Goal: Task Accomplishment & Management: Use online tool/utility

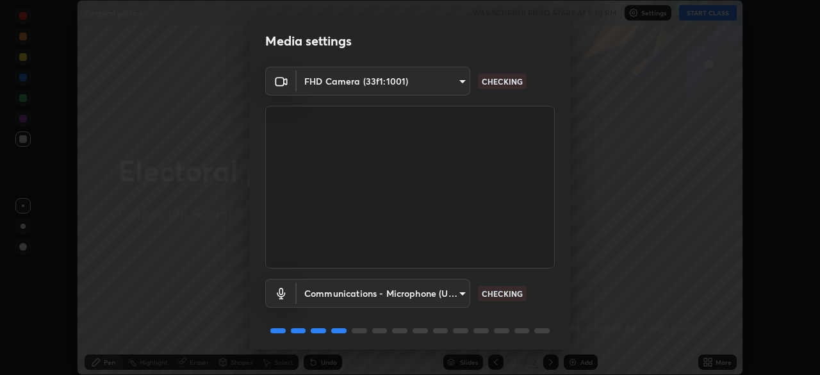
scroll to position [45, 0]
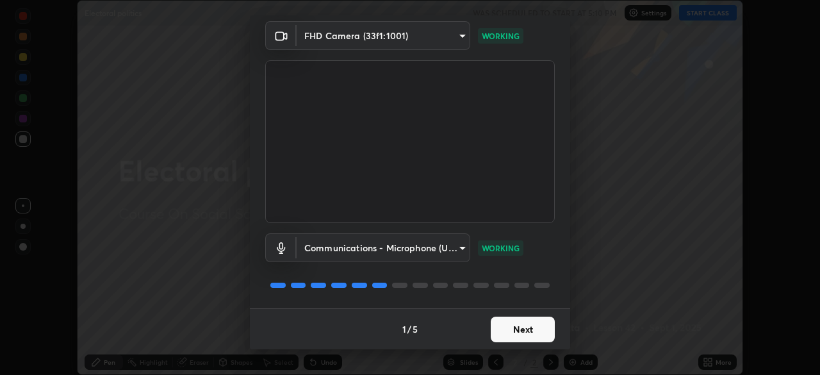
click at [519, 324] on button "Next" at bounding box center [522, 329] width 64 height 26
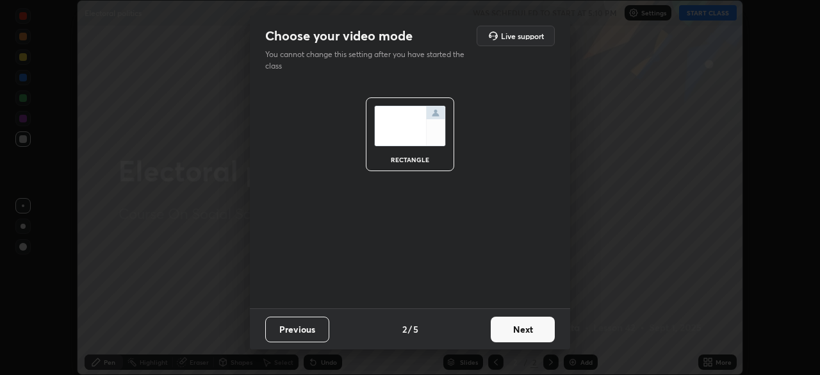
click at [524, 330] on button "Next" at bounding box center [522, 329] width 64 height 26
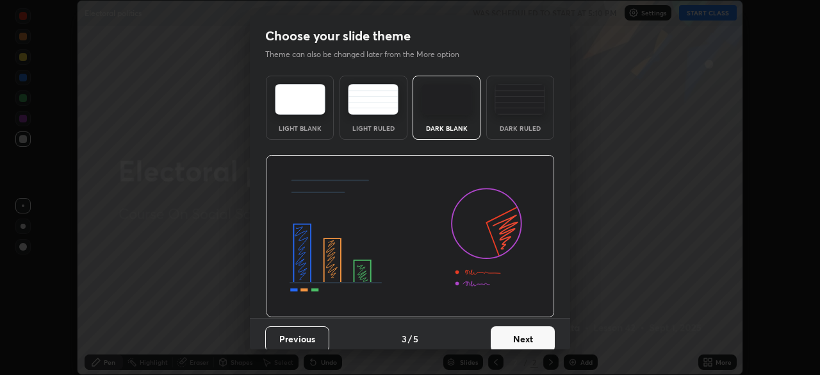
scroll to position [10, 0]
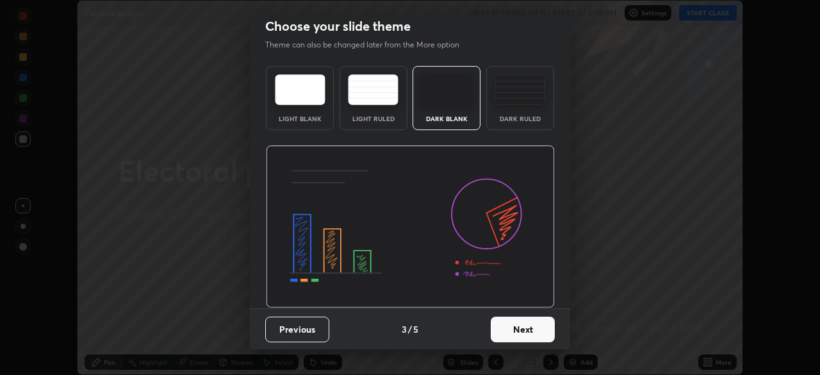
click at [515, 327] on button "Next" at bounding box center [522, 329] width 64 height 26
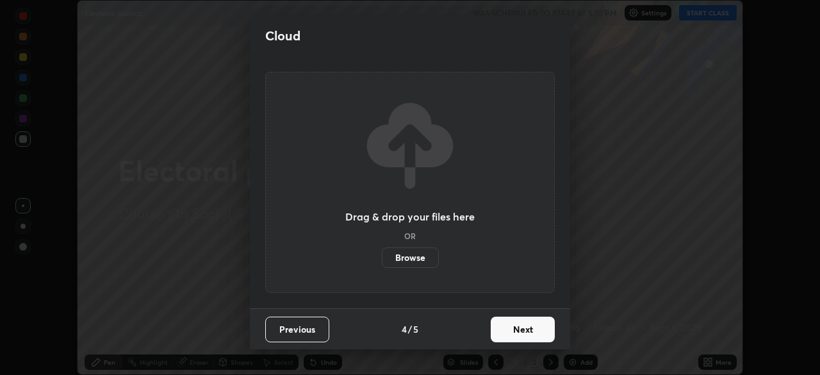
scroll to position [0, 0]
click at [426, 256] on label "Browse" at bounding box center [410, 257] width 57 height 20
click at [382, 256] on input "Browse" at bounding box center [382, 257] width 0 height 20
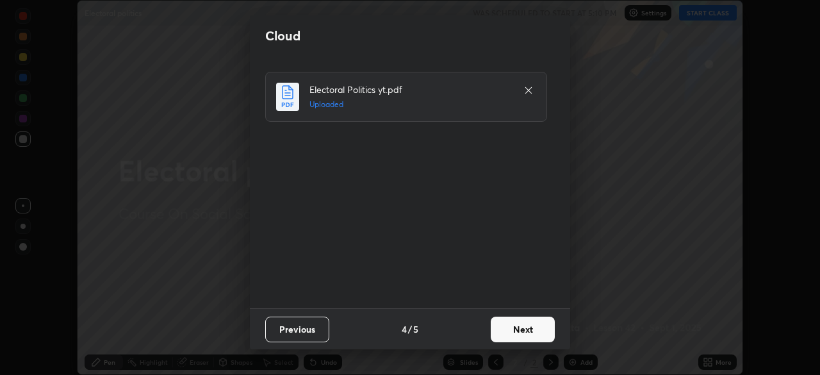
click at [530, 331] on button "Next" at bounding box center [522, 329] width 64 height 26
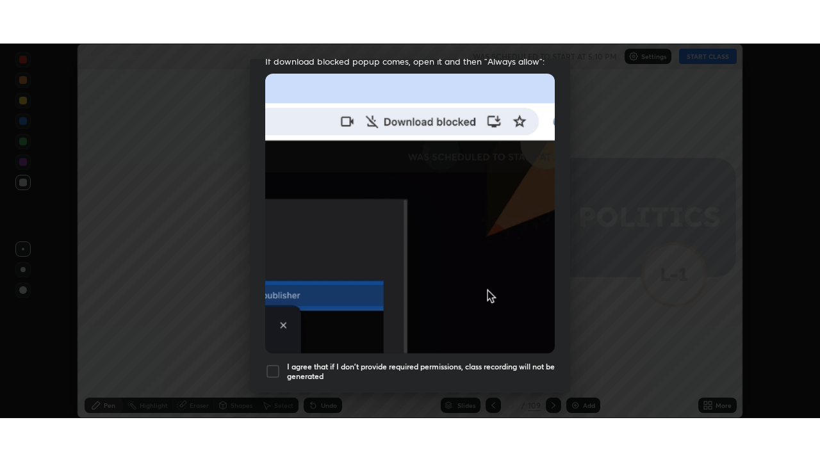
scroll to position [307, 0]
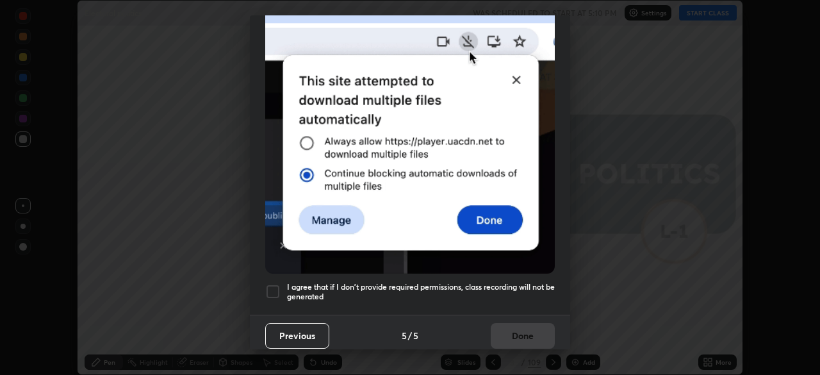
click at [282, 284] on div "I agree that if I don't provide required permissions, class recording will not …" at bounding box center [409, 291] width 289 height 15
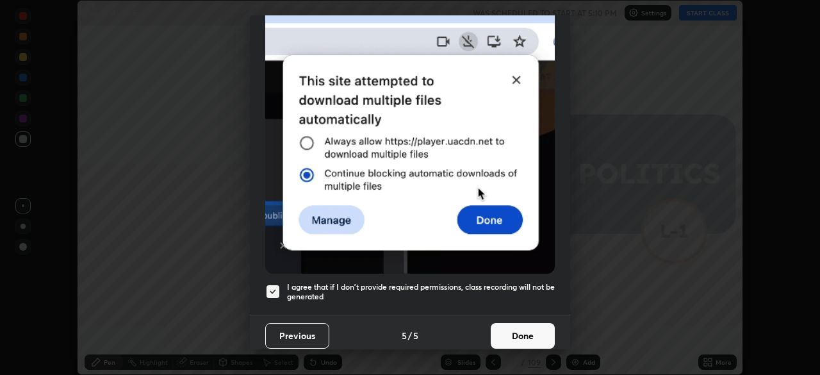
click at [527, 331] on button "Done" at bounding box center [522, 336] width 64 height 26
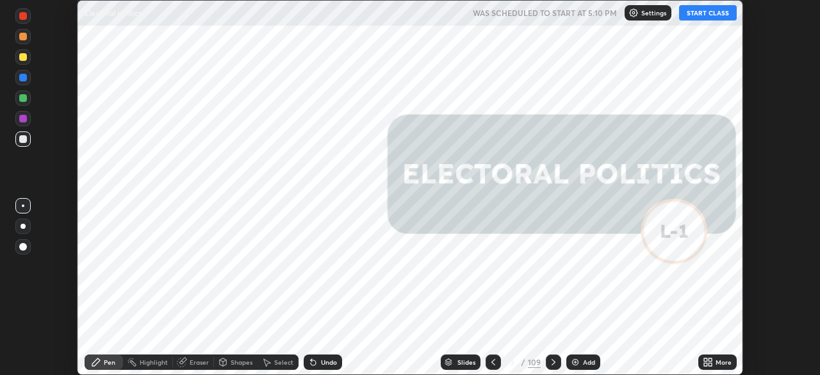
click at [702, 12] on button "START CLASS" at bounding box center [708, 12] width 58 height 15
click at [722, 360] on div "More" at bounding box center [723, 362] width 16 height 6
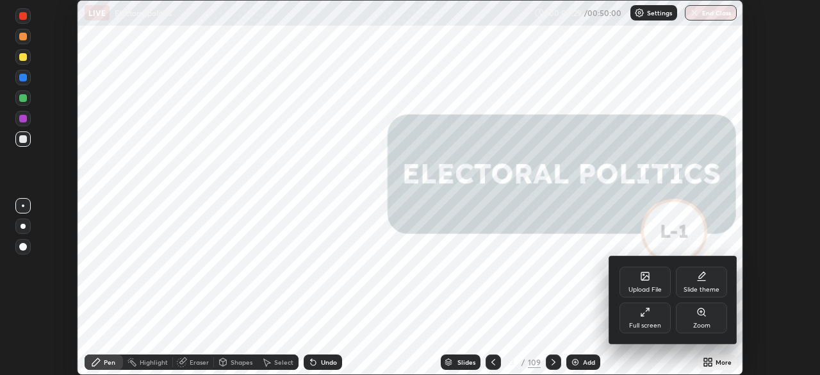
click at [650, 312] on div "Full screen" at bounding box center [644, 317] width 51 height 31
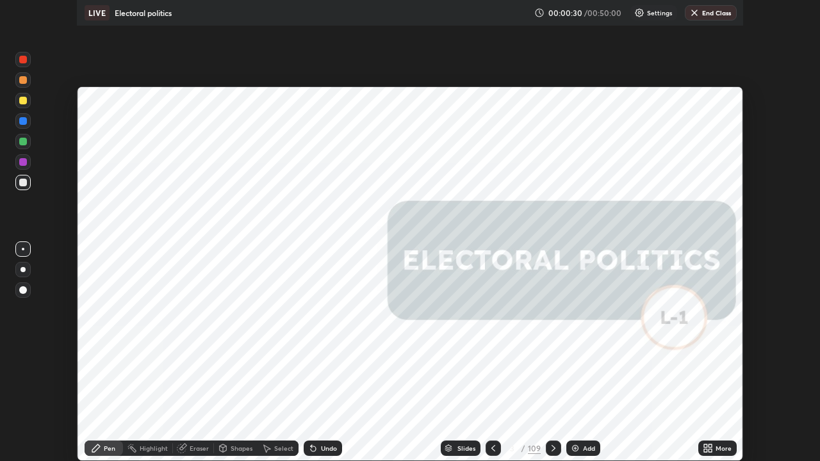
scroll to position [461, 820]
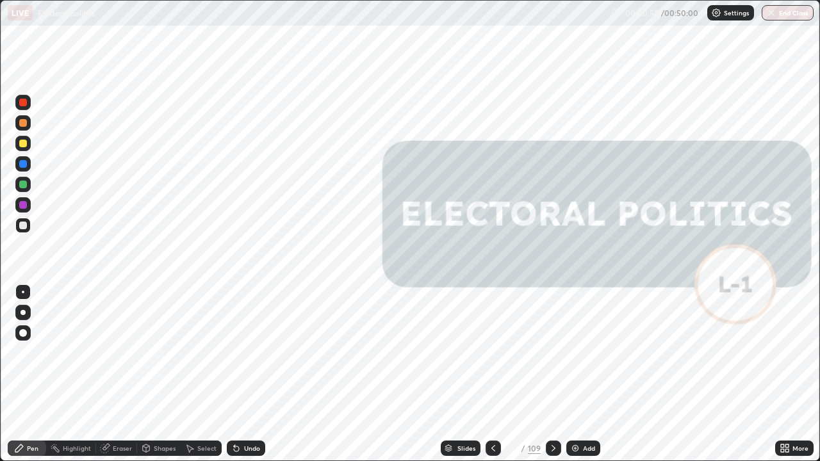
click at [466, 374] on div "Slides" at bounding box center [466, 448] width 18 height 6
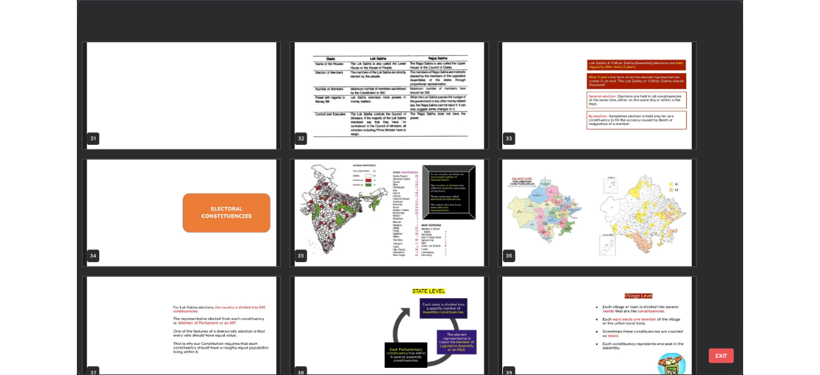
scroll to position [1601, 0]
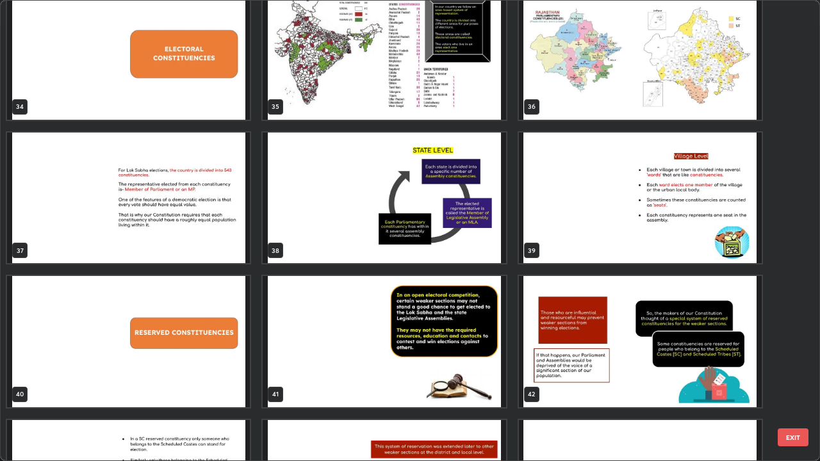
click at [692, 241] on img "grid" at bounding box center [640, 198] width 243 height 131
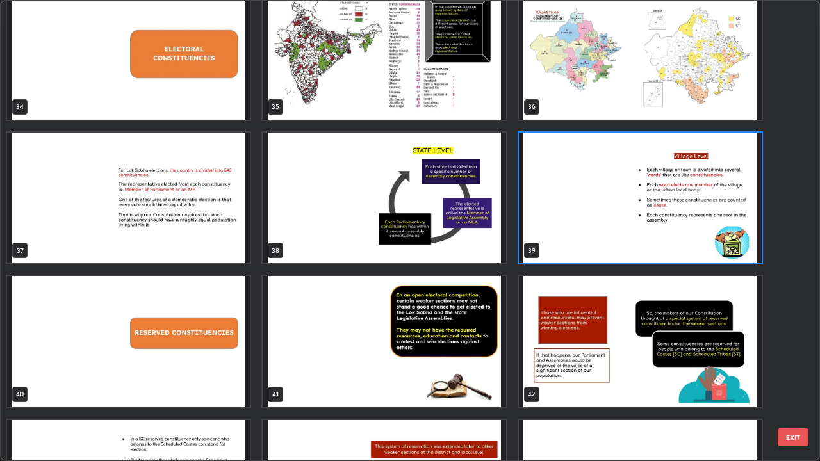
click at [692, 241] on img "grid" at bounding box center [640, 198] width 243 height 131
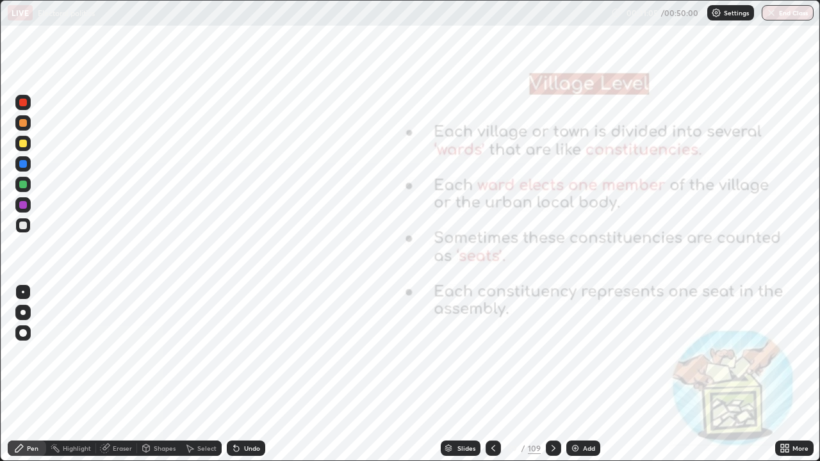
click at [553, 374] on icon at bounding box center [553, 448] width 10 height 10
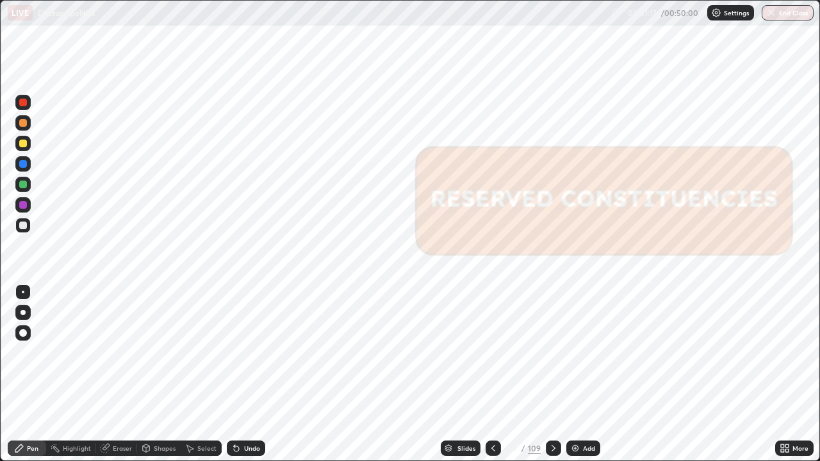
click at [546, 374] on div at bounding box center [553, 448] width 15 height 15
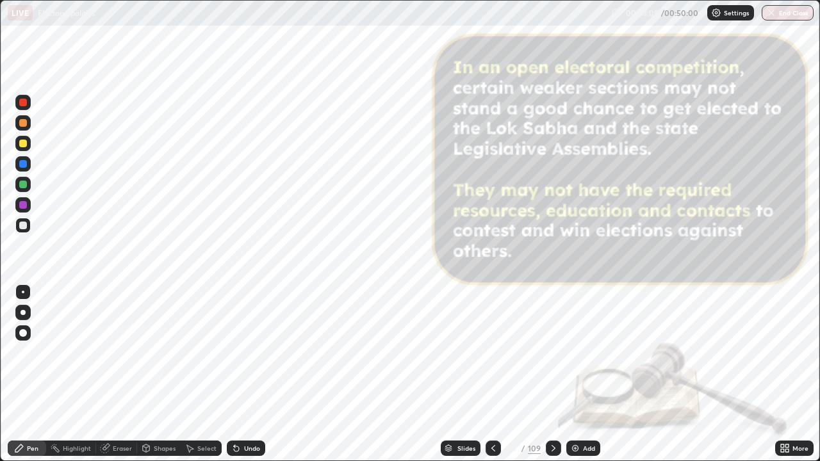
click at [24, 108] on div at bounding box center [22, 102] width 15 height 15
click at [24, 185] on div at bounding box center [23, 185] width 8 height 8
click at [20, 210] on div at bounding box center [22, 204] width 15 height 15
click at [551, 374] on icon at bounding box center [553, 448] width 10 height 10
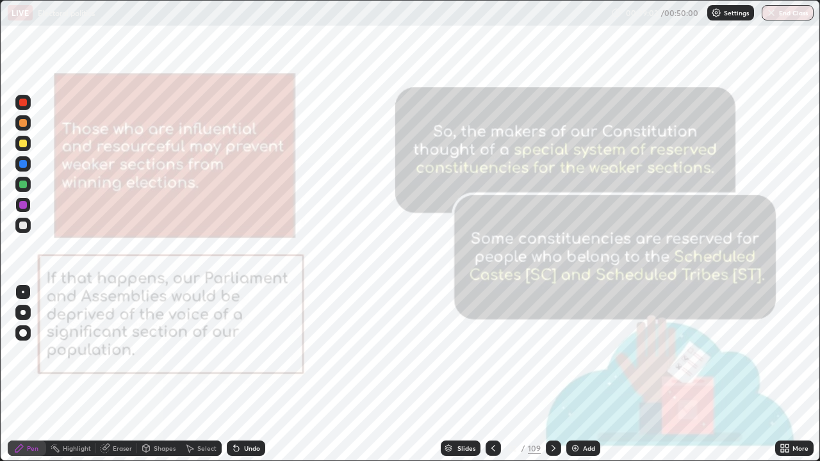
click at [551, 374] on icon at bounding box center [553, 448] width 10 height 10
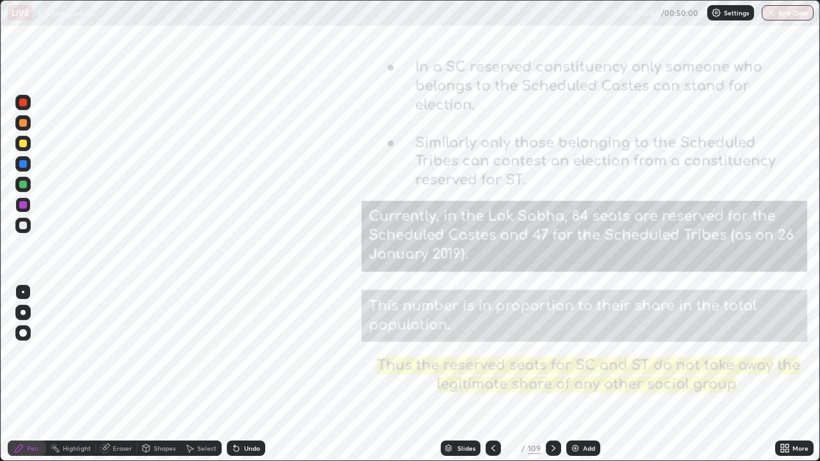
click at [551, 374] on icon at bounding box center [553, 448] width 10 height 10
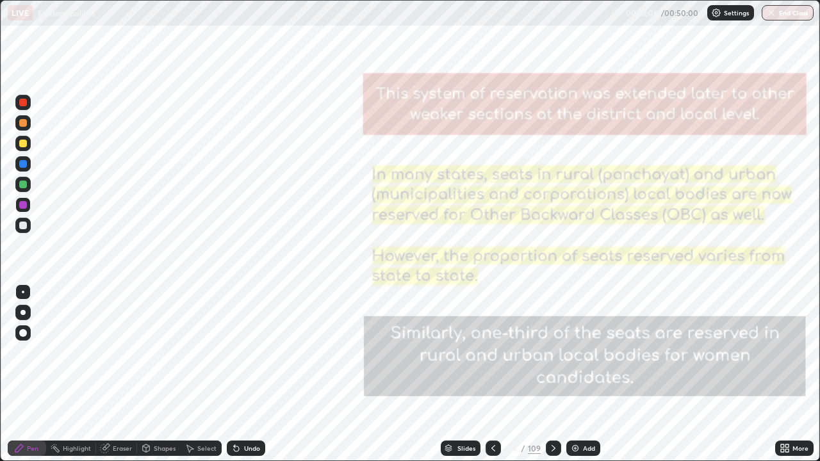
click at [546, 374] on div at bounding box center [553, 448] width 15 height 15
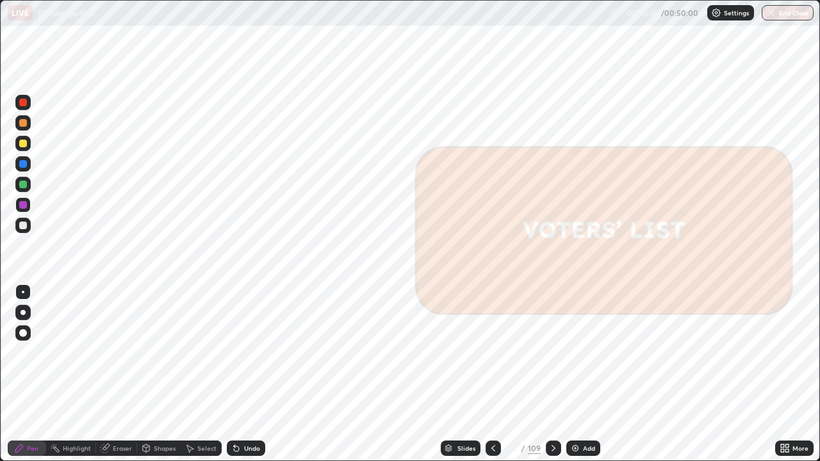
click at [551, 374] on icon at bounding box center [553, 448] width 10 height 10
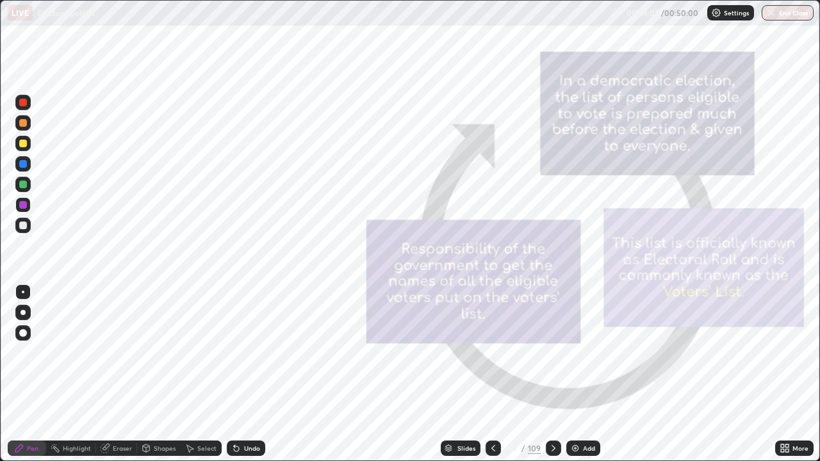
click at [547, 374] on div at bounding box center [553, 448] width 15 height 15
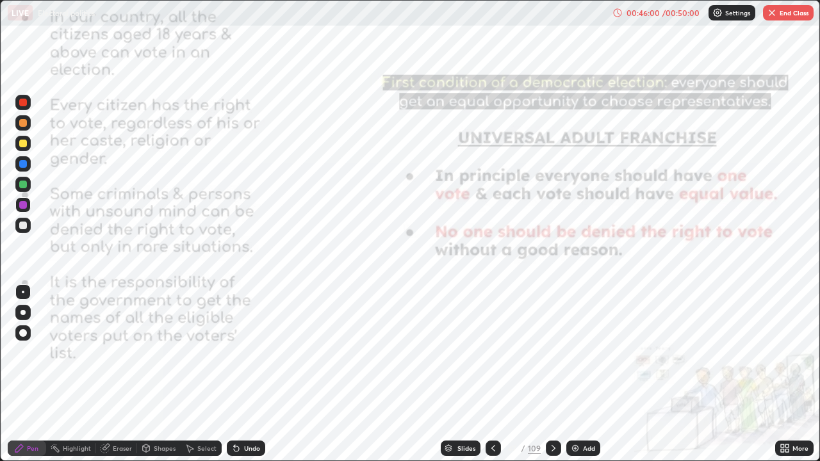
click at [549, 374] on icon at bounding box center [553, 448] width 10 height 10
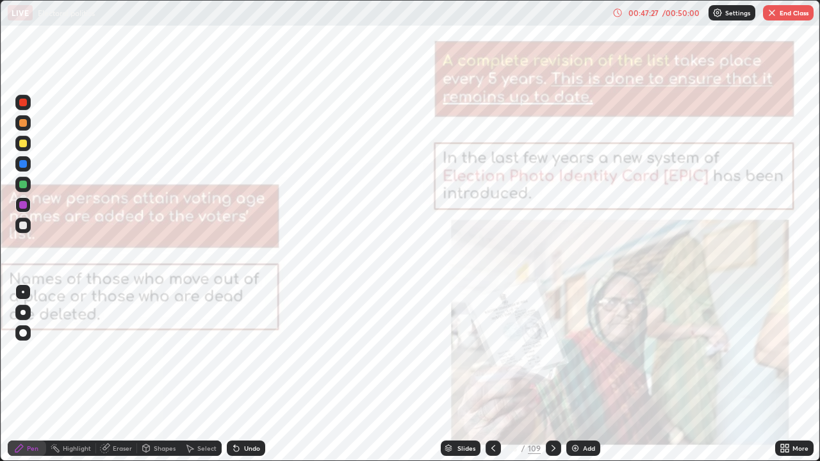
click at [551, 374] on icon at bounding box center [553, 448] width 10 height 10
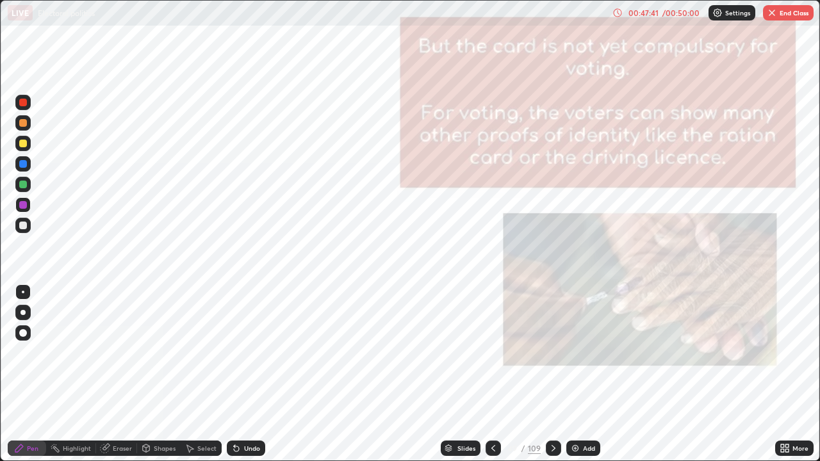
click at [551, 374] on icon at bounding box center [553, 448] width 10 height 10
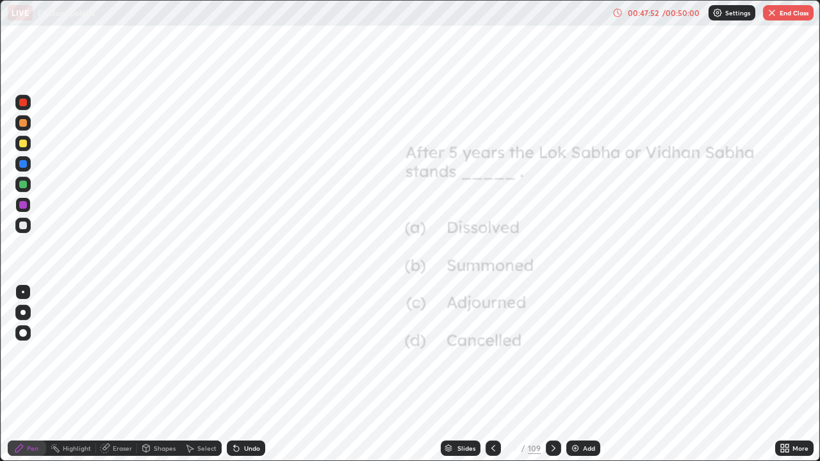
click at [553, 374] on icon at bounding box center [553, 448] width 10 height 10
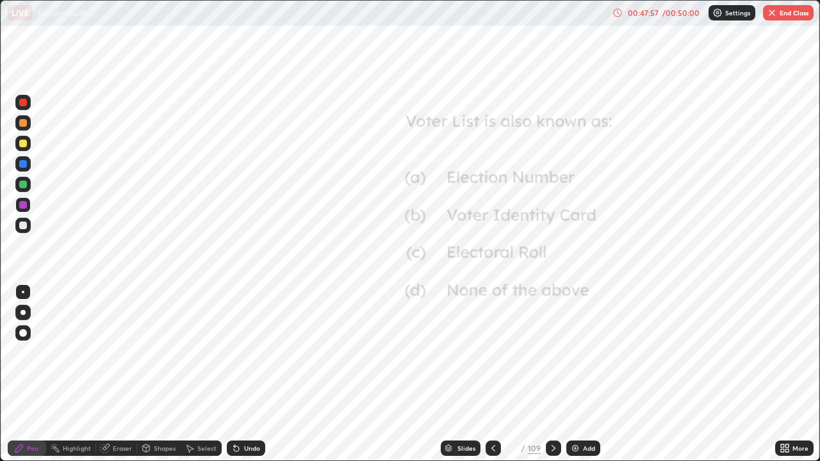
click at [551, 374] on icon at bounding box center [553, 448] width 10 height 10
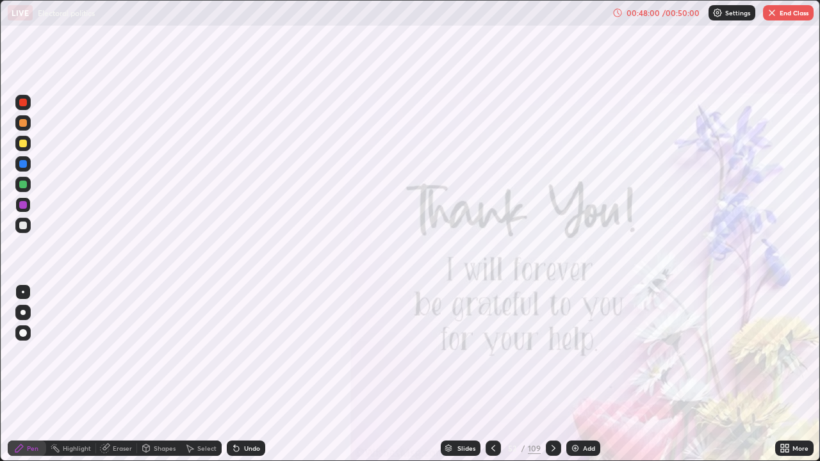
click at [551, 374] on icon at bounding box center [553, 448] width 10 height 10
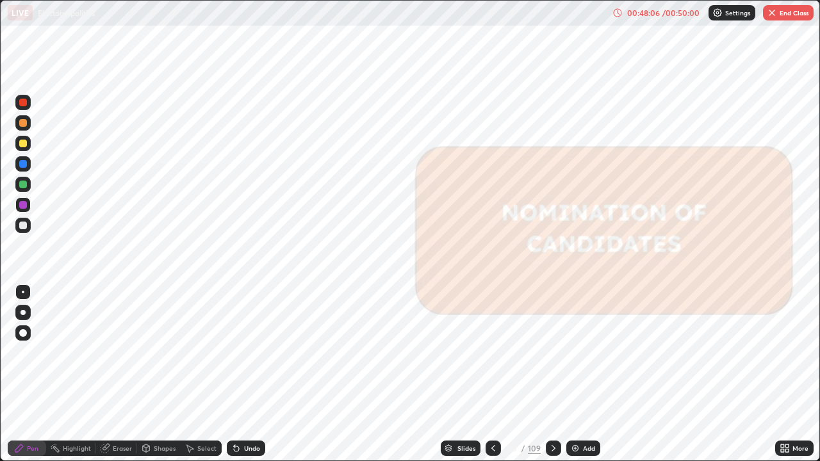
click at [492, 374] on icon at bounding box center [493, 448] width 10 height 10
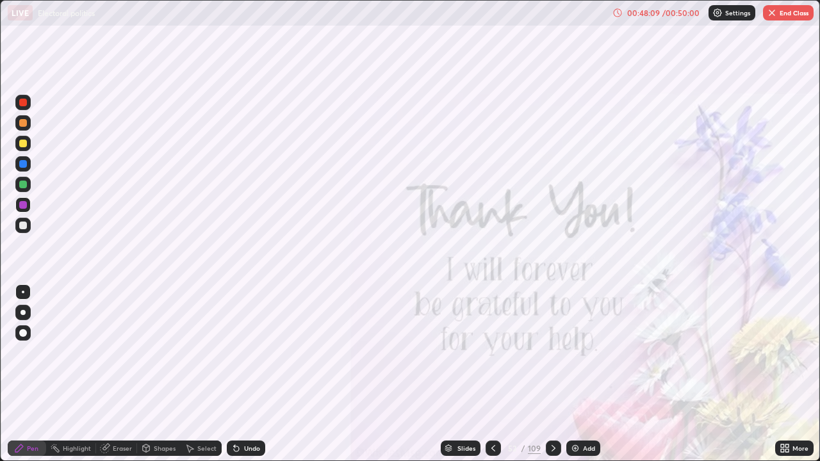
click at [786, 13] on button "End Class" at bounding box center [788, 12] width 51 height 15
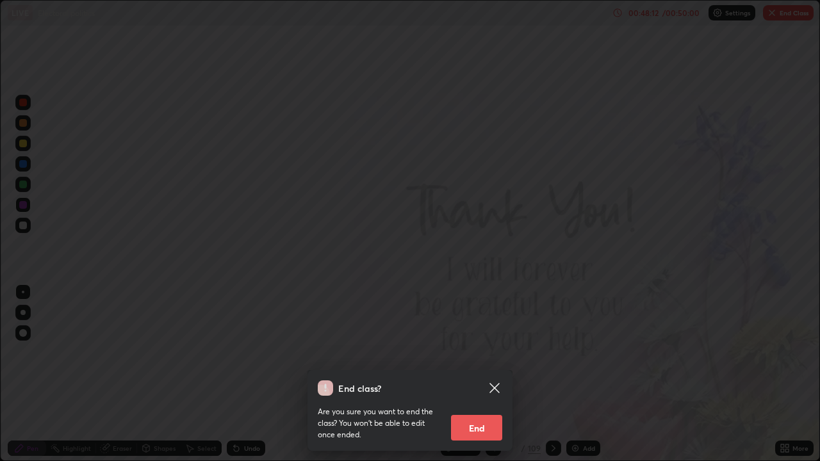
click at [481, 374] on button "End" at bounding box center [476, 428] width 51 height 26
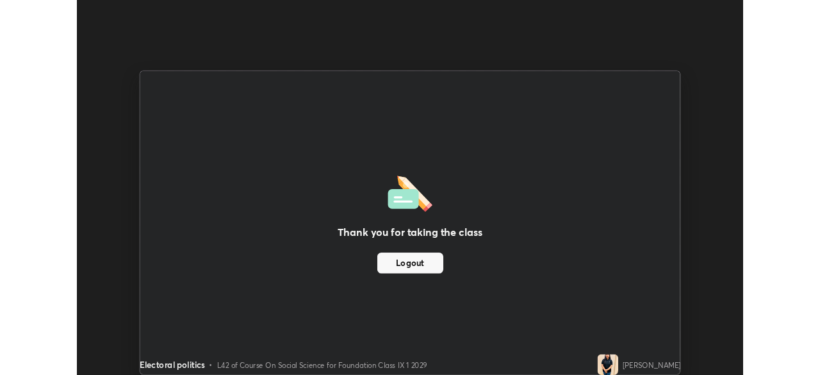
scroll to position [63656, 63211]
